Goal: Find specific page/section

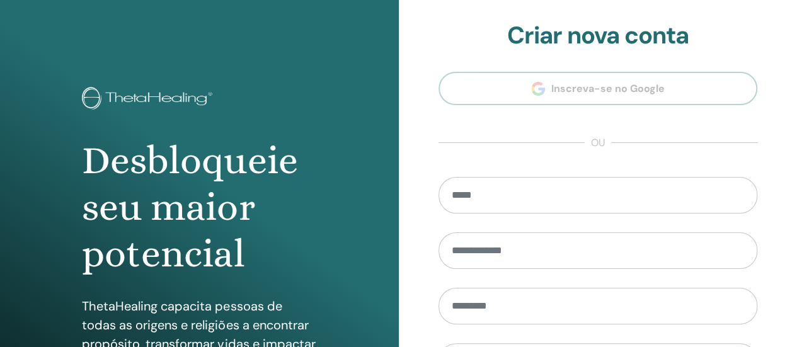
scroll to position [252, 0]
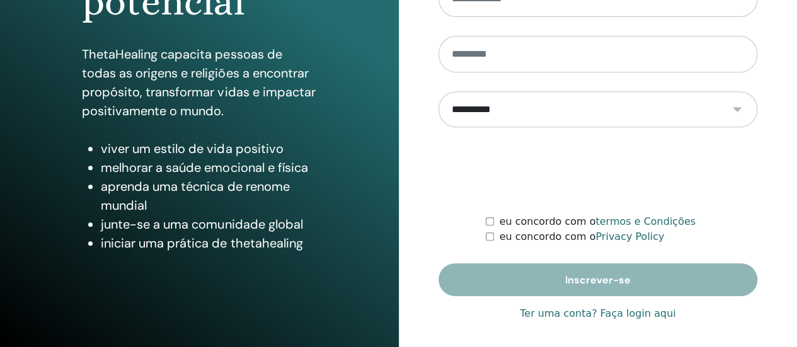
type input "**********"
click at [645, 318] on link "Ter uma conta? Faça login aqui" at bounding box center [598, 313] width 156 height 15
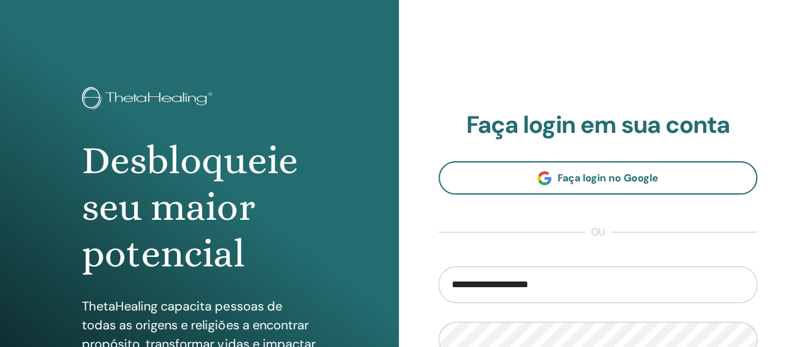
scroll to position [189, 0]
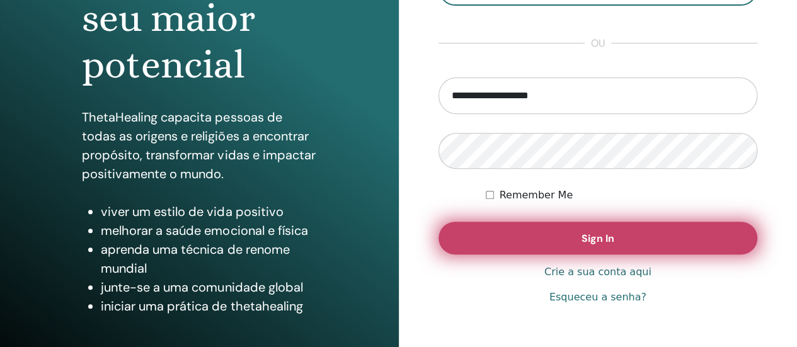
click at [557, 249] on button "Sign In" at bounding box center [597, 238] width 319 height 33
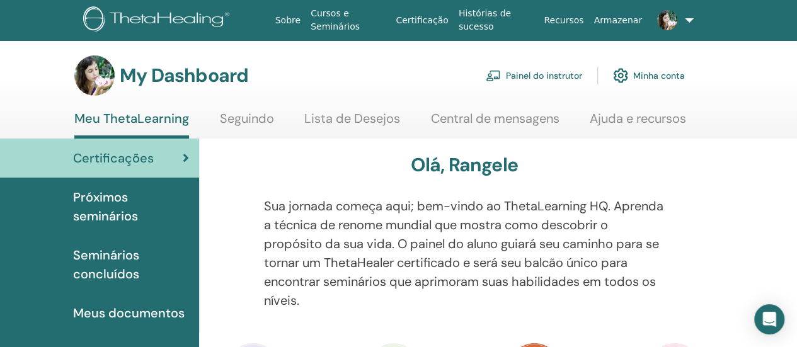
click at [529, 77] on link "Painel do instrutor" at bounding box center [534, 76] width 96 height 28
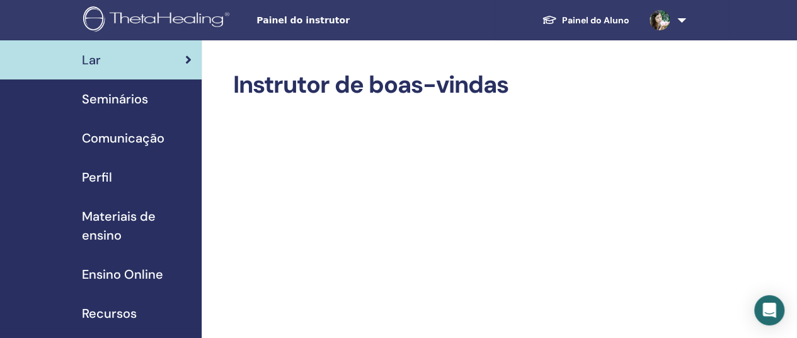
click at [160, 99] on div "Seminários" at bounding box center [100, 98] width 181 height 19
